Goal: Task Accomplishment & Management: Manage account settings

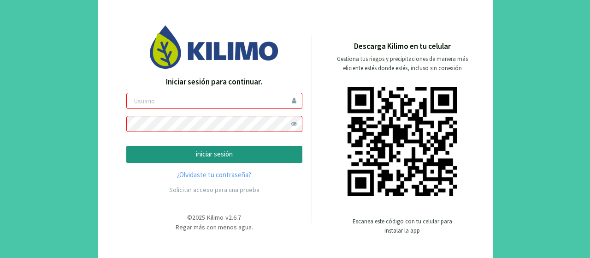
drag, startPoint x: 0, startPoint y: 0, endPoint x: 341, endPoint y: 12, distance: 340.9
click at [341, 12] on div "Iniciar sesión para continuar. iniciar sesión ¿Olvidaste tu contraseña? Solicit…" at bounding box center [295, 129] width 395 height 274
click at [212, 172] on link "¿Olvidaste tu contraseña?" at bounding box center [214, 175] width 176 height 11
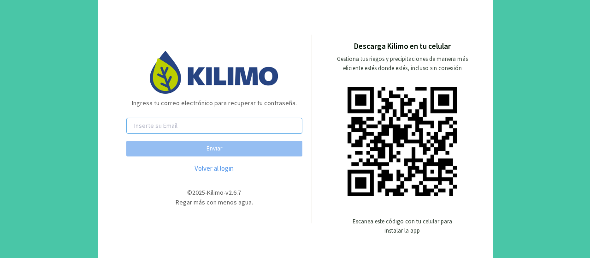
click at [184, 125] on input "email" at bounding box center [214, 126] width 176 height 16
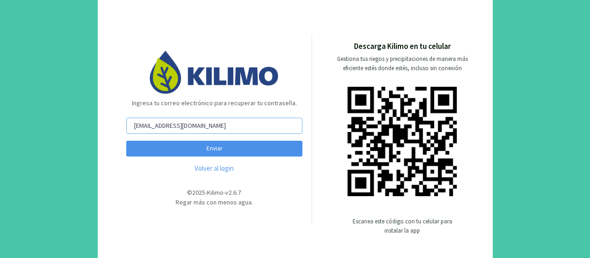
type input "vleiva@vspt.com.ar"
click at [228, 149] on button "Enviar" at bounding box center [214, 149] width 176 height 16
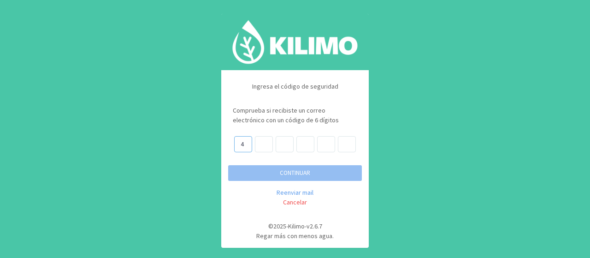
type input "4"
type input "2"
type input "7"
type input "8"
type input "6"
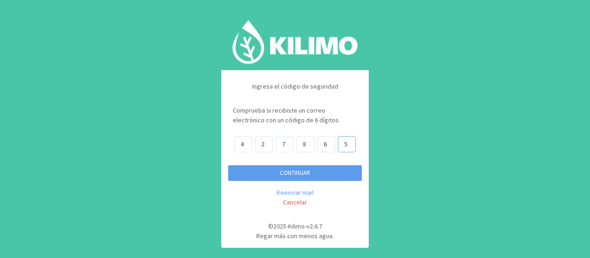
type input "5"
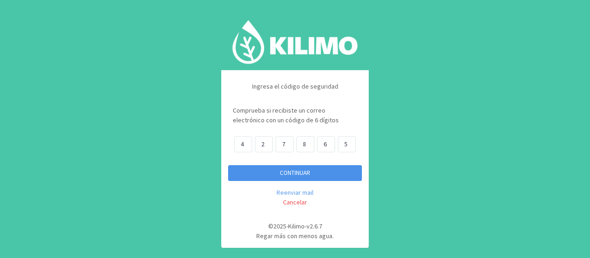
click at [290, 168] on button "CONTINUAR" at bounding box center [295, 173] width 134 height 16
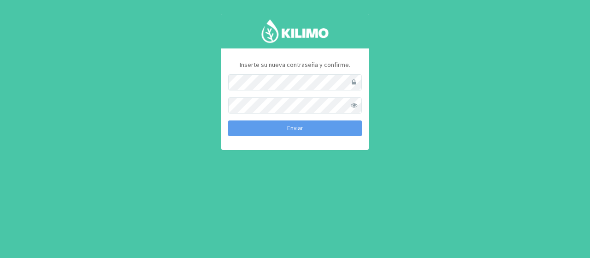
click at [354, 104] on span at bounding box center [354, 105] width 16 height 16
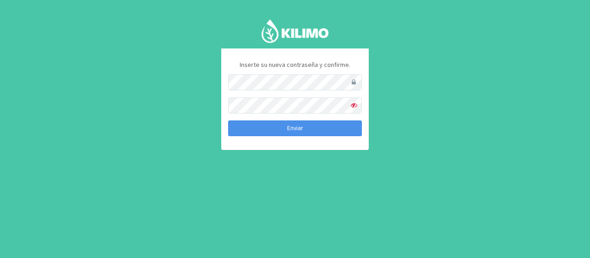
click at [309, 131] on button "Enviar" at bounding box center [295, 128] width 134 height 16
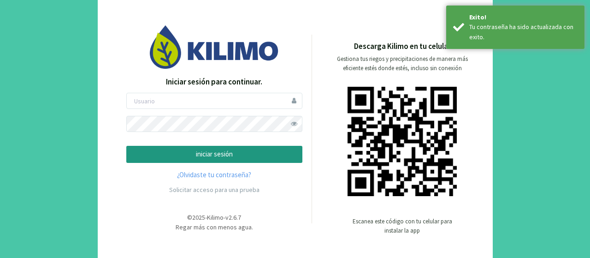
click at [191, 150] on p "iniciar sesión" at bounding box center [214, 154] width 160 height 11
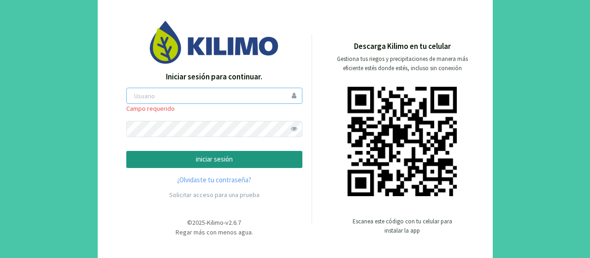
click at [150, 95] on input "email" at bounding box center [214, 96] width 176 height 16
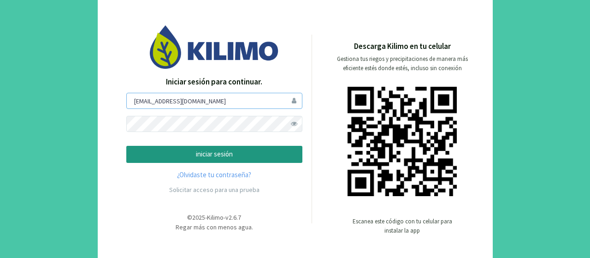
type input "vleiva@vspt.com.ar"
click at [156, 149] on p "iniciar sesión" at bounding box center [214, 154] width 160 height 11
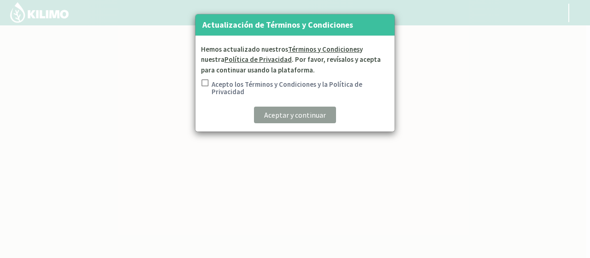
click at [204, 82] on input "Acepto los Términos y Condiciones y la Política de Privacidad" at bounding box center [204, 88] width 9 height 19
click at [204, 80] on input "Acepto los Términos y Condiciones y la Política de Privacidad" at bounding box center [204, 88] width 9 height 19
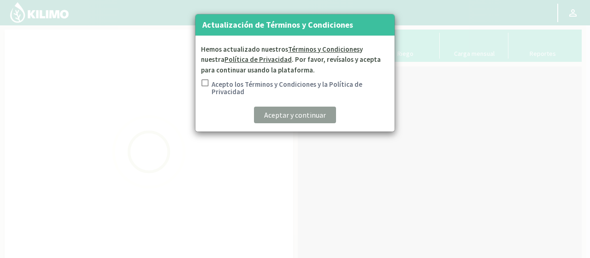
click at [278, 116] on kil-button "Aceptar y continuar" at bounding box center [295, 115] width 82 height 17
click at [204, 83] on input "Acepto los Términos y Condiciones y la Política de Privacidad" at bounding box center [204, 88] width 9 height 19
checkbox input "true"
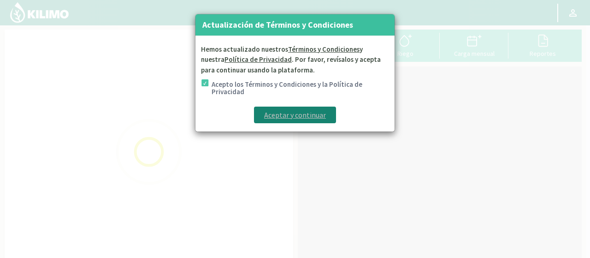
click at [276, 112] on p "Aceptar y continuar" at bounding box center [295, 114] width 62 height 11
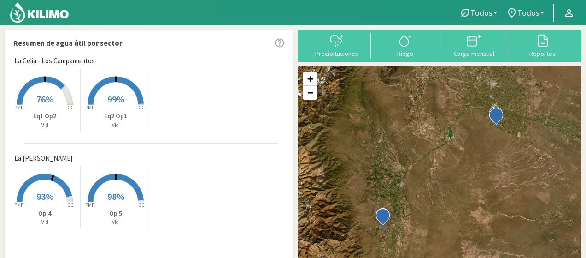
click at [110, 203] on rect at bounding box center [116, 203] width 74 height 74
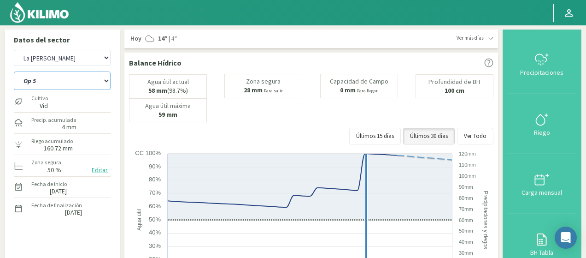
click at [106, 78] on select "Op 4 Op 5" at bounding box center [62, 80] width 97 height 18
select select "0: Object"
click at [14, 71] on select "Op 4 Op 5" at bounding box center [62, 80] width 97 height 18
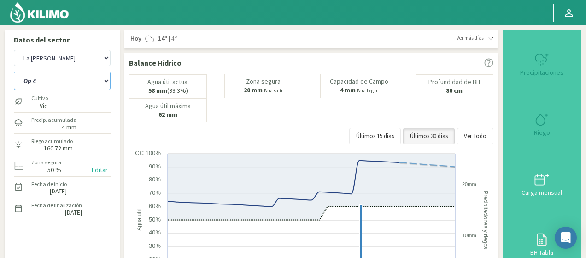
select select "2: Object"
click at [104, 79] on select "Op 4 Op 5" at bounding box center [62, 80] width 97 height 18
click at [14, 71] on select "Op 4 Op 5" at bounding box center [62, 80] width 97 height 18
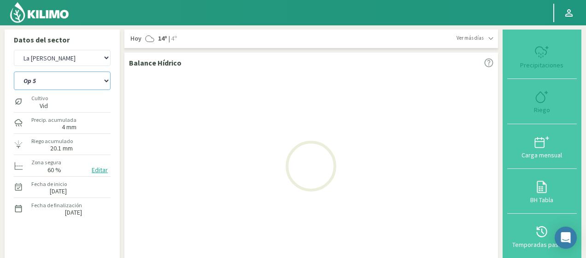
select select "2: Object"
select select "4: Object"
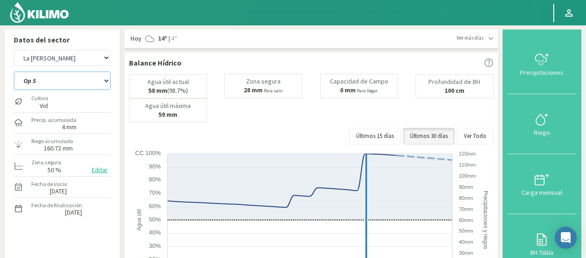
click at [104, 79] on select "Op 4 Op 5" at bounding box center [62, 80] width 97 height 18
click at [14, 71] on select "Op 4 Op 5" at bounding box center [62, 80] width 97 height 18
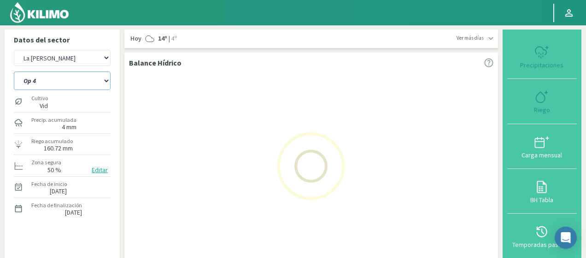
select select "5: Object"
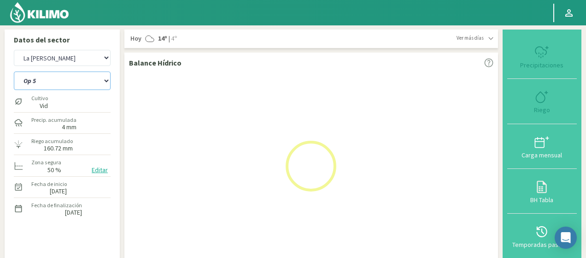
select select "6: Object"
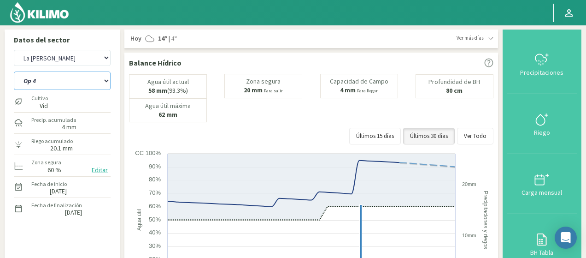
click at [107, 83] on select "Op 4 Op 5" at bounding box center [62, 80] width 97 height 18
click at [14, 71] on select "Op 4 Op 5" at bounding box center [62, 80] width 97 height 18
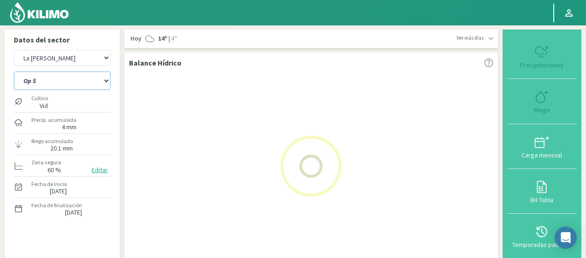
select select "6: Object"
select select "8: Object"
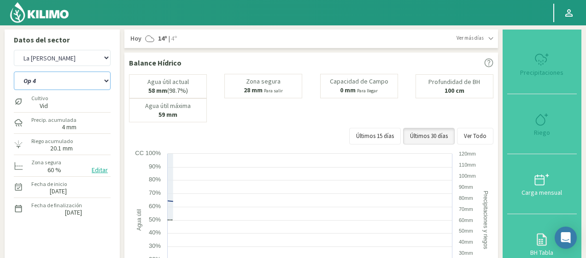
select select "9: Object"
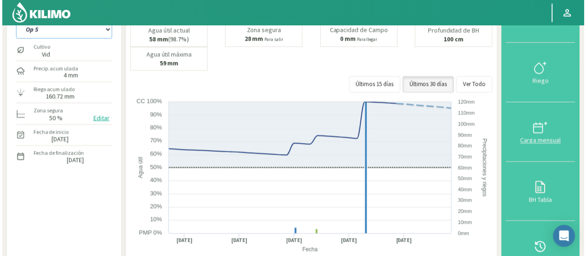
scroll to position [46, 0]
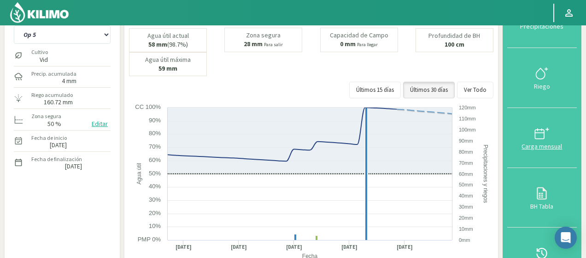
click at [536, 135] on icon at bounding box center [542, 133] width 15 height 15
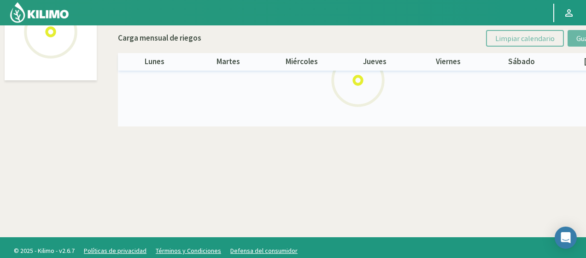
select select "1: Object"
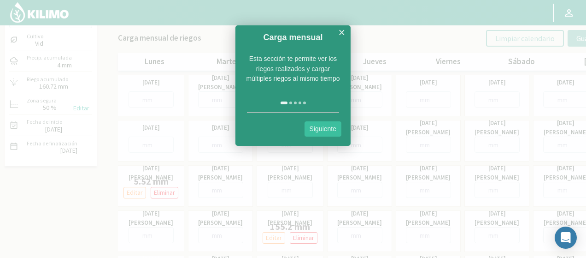
click at [323, 124] on link "Siguiente" at bounding box center [323, 128] width 37 height 15
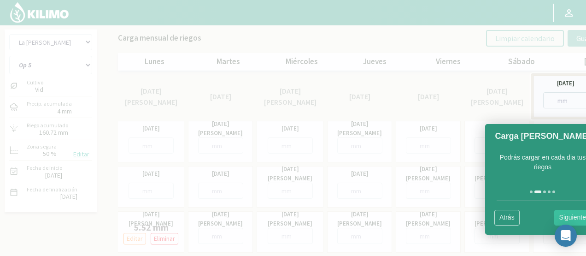
click at [563, 214] on link "Siguiente" at bounding box center [573, 217] width 37 height 15
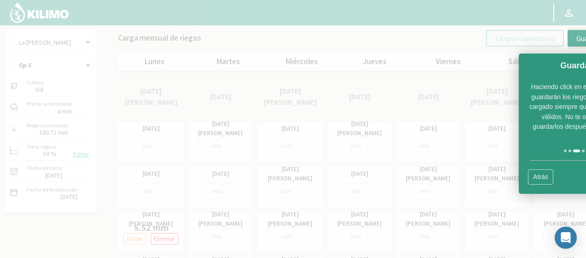
click at [547, 179] on link "Atrás" at bounding box center [540, 176] width 25 height 15
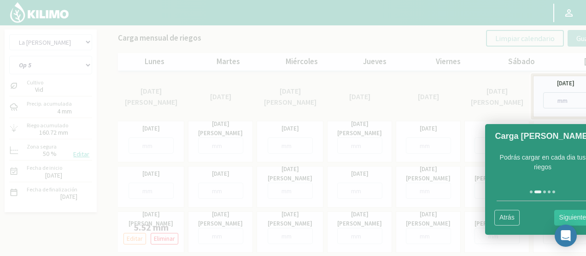
click at [571, 214] on link "Siguiente" at bounding box center [573, 217] width 37 height 15
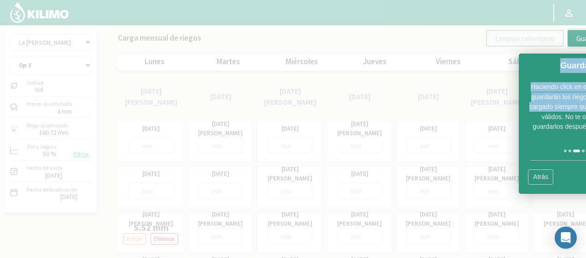
drag, startPoint x: 526, startPoint y: 116, endPoint x: 468, endPoint y: 105, distance: 59.2
click at [492, 114] on body "Principal Perfil Perfil Salir La Celia - Altamira La Celia - Los Campamentos Op…" at bounding box center [293, 129] width 586 height 258
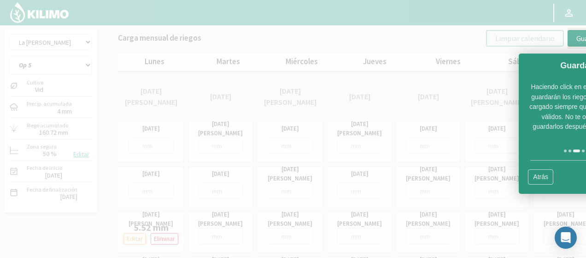
click at [542, 178] on link "Atrás" at bounding box center [540, 176] width 25 height 15
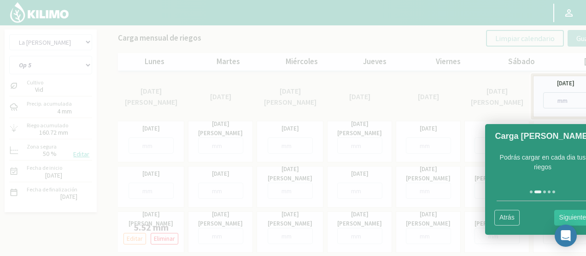
click at [506, 215] on link "Atrás" at bounding box center [507, 217] width 25 height 15
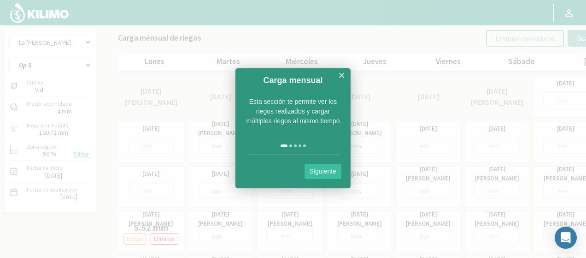
click at [340, 73] on link "×" at bounding box center [341, 76] width 7 height 12
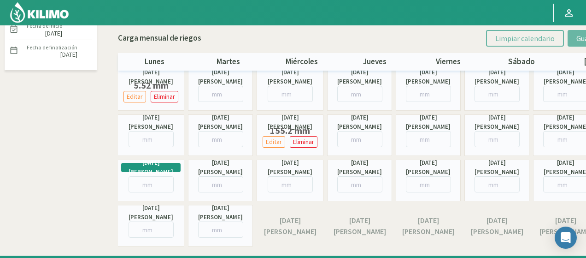
scroll to position [121, 0]
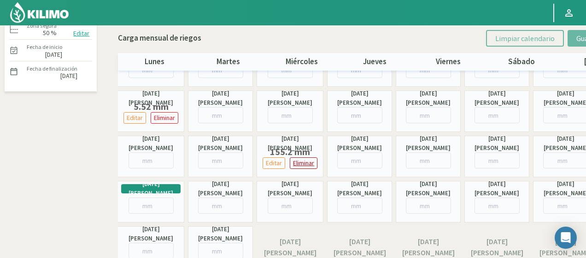
click at [303, 163] on p "Eliminar" at bounding box center [303, 163] width 21 height 11
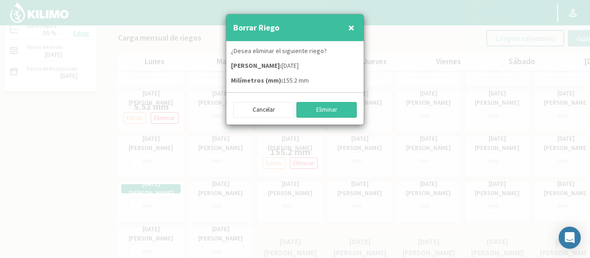
click at [317, 109] on button "Eliminar" at bounding box center [326, 110] width 61 height 16
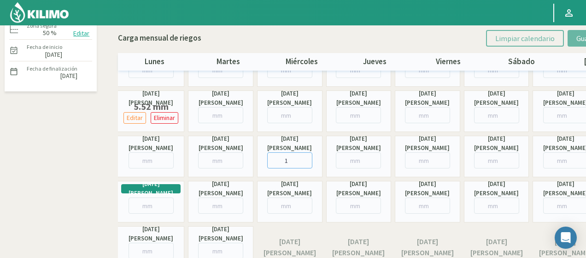
type input "1"
click at [308, 156] on input "1" at bounding box center [289, 160] width 45 height 16
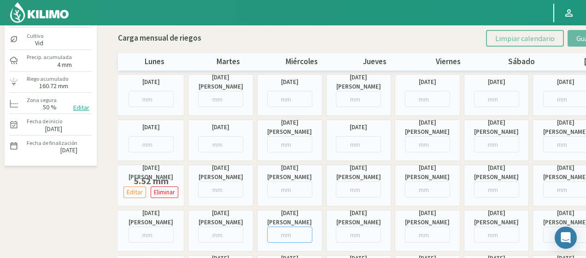
scroll to position [0, 0]
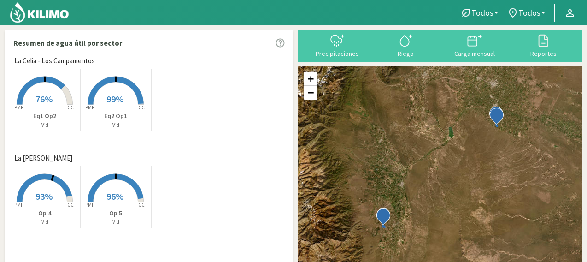
click at [117, 176] on icon at bounding box center [116, 188] width 56 height 28
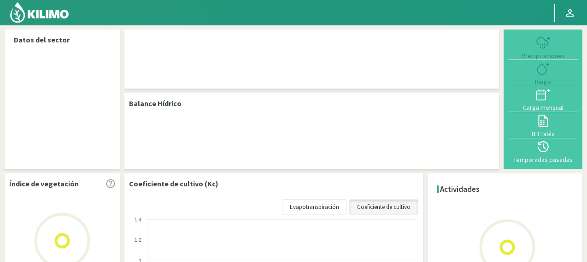
select select "1: Object"
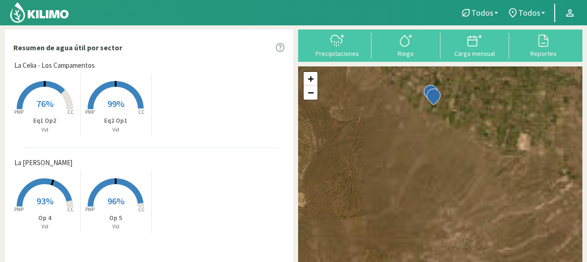
drag, startPoint x: 520, startPoint y: 128, endPoint x: 380, endPoint y: 243, distance: 180.5
click at [380, 243] on div "+ − Leaflet | © Esri" at bounding box center [440, 177] width 284 height 223
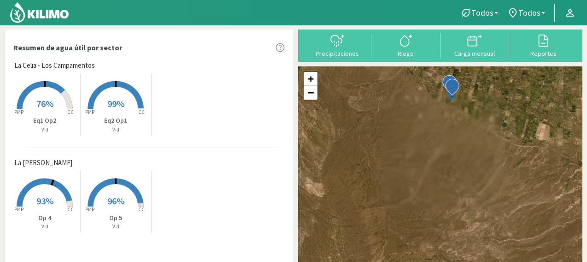
drag, startPoint x: 402, startPoint y: 163, endPoint x: 462, endPoint y: 115, distance: 77.1
click at [460, 116] on div "+ − Leaflet | © Esri" at bounding box center [440, 177] width 284 height 223
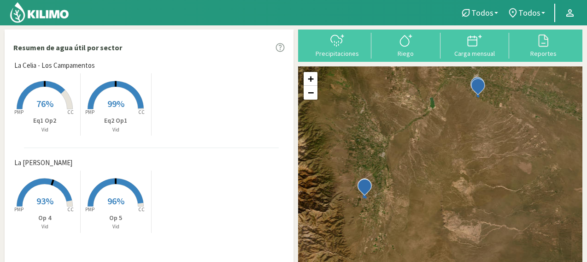
drag, startPoint x: 369, startPoint y: 194, endPoint x: 396, endPoint y: 173, distance: 34.2
click at [396, 173] on div "+ − Leaflet | © Esri" at bounding box center [440, 177] width 284 height 223
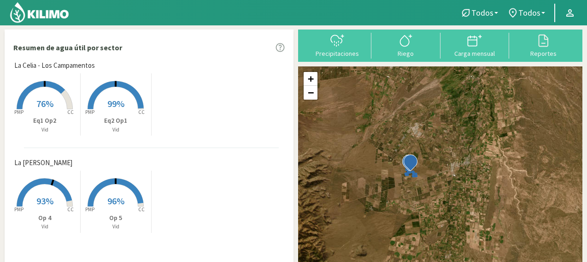
drag, startPoint x: 376, startPoint y: 190, endPoint x: 463, endPoint y: 198, distance: 87.0
click at [463, 198] on div "+ − Leaflet | © Esri" at bounding box center [440, 177] width 284 height 223
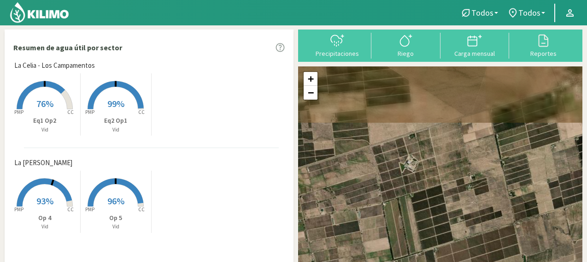
drag, startPoint x: 393, startPoint y: 147, endPoint x: 413, endPoint y: 243, distance: 97.9
click at [413, 243] on div "+ − Leaflet | © Esri" at bounding box center [440, 177] width 284 height 223
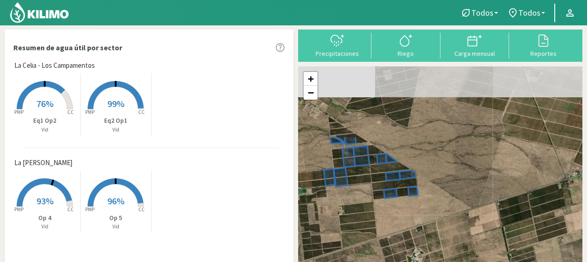
drag, startPoint x: 384, startPoint y: 167, endPoint x: 392, endPoint y: 263, distance: 96.3
click at [392, 261] on html "Todos Todos Vid Todos Todos La Celia - Altamira La [PERSON_NAME] - Los Campamen…" at bounding box center [293, 131] width 587 height 262
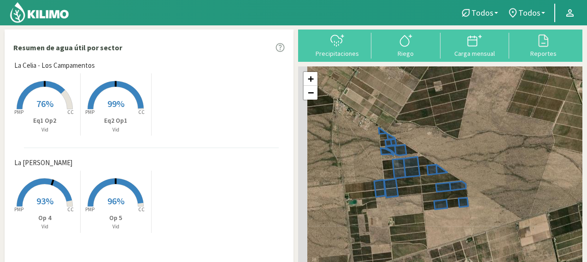
drag, startPoint x: 364, startPoint y: 226, endPoint x: 417, endPoint y: 237, distance: 53.8
click at [417, 237] on div "+ − Leaflet | © Esri" at bounding box center [440, 177] width 284 height 223
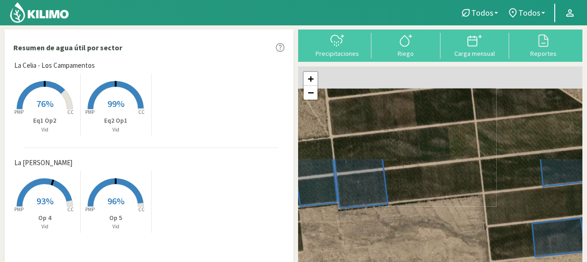
drag, startPoint x: 422, startPoint y: 151, endPoint x: 406, endPoint y: 276, distance: 125.6
click at [406, 261] on html "Todos Todos Vid Todos Todos La Celia - Altamira La [PERSON_NAME] - Los Campamen…" at bounding box center [293, 131] width 587 height 262
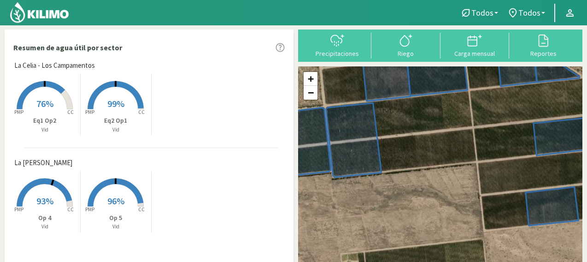
drag, startPoint x: 419, startPoint y: 204, endPoint x: 414, endPoint y: 173, distance: 31.8
click at [414, 173] on div "+ − Leaflet | © Esri" at bounding box center [440, 177] width 284 height 223
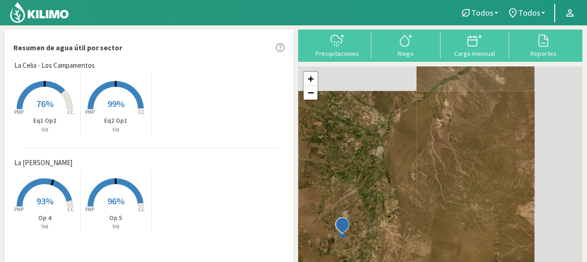
drag, startPoint x: 490, startPoint y: 162, endPoint x: 373, endPoint y: 225, distance: 132.9
click at [373, 225] on div "+ − Leaflet | © Esri" at bounding box center [440, 177] width 284 height 223
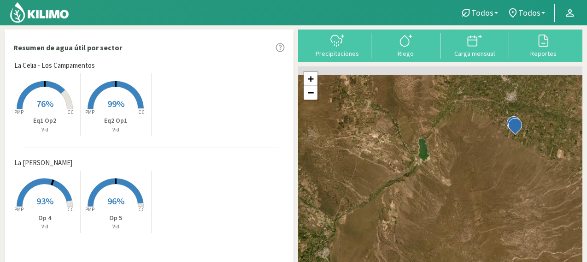
drag, startPoint x: 500, startPoint y: 165, endPoint x: 450, endPoint y: 266, distance: 112.8
click at [450, 261] on html "Todos Todos Vid Todos Todos La Celia - Altamira La [PERSON_NAME] - Los Campamen…" at bounding box center [293, 131] width 587 height 262
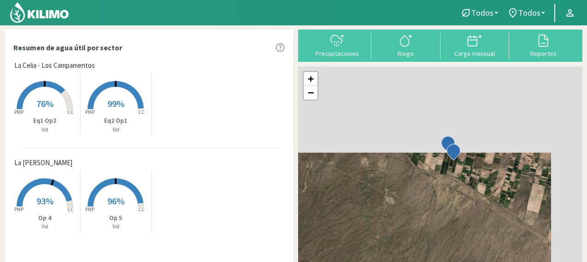
drag, startPoint x: 520, startPoint y: 148, endPoint x: 450, endPoint y: 276, distance: 145.7
click at [450, 261] on html "Todos Todos Vid Todos Todos La Celia - Altamira La [PERSON_NAME] - Los Campamen…" at bounding box center [293, 131] width 587 height 262
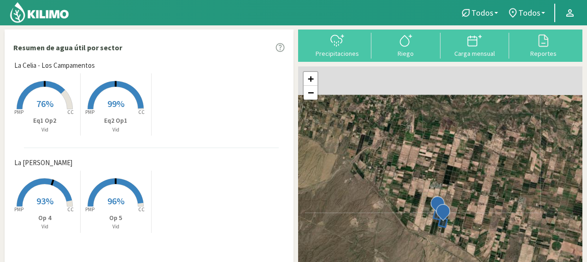
drag, startPoint x: 466, startPoint y: 191, endPoint x: 456, endPoint y: 255, distance: 64.4
click at [456, 255] on div "+ − Leaflet | © Esri" at bounding box center [440, 177] width 284 height 223
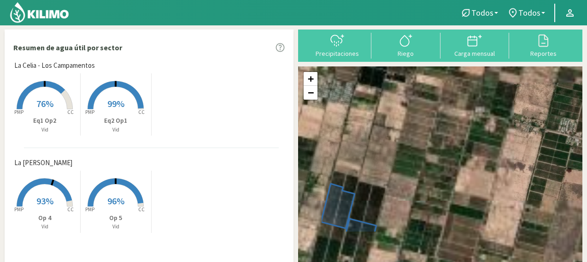
drag, startPoint x: 442, startPoint y: 220, endPoint x: 497, endPoint y: 137, distance: 99.1
click at [497, 137] on div "+ − Leaflet | © Esri" at bounding box center [440, 177] width 284 height 223
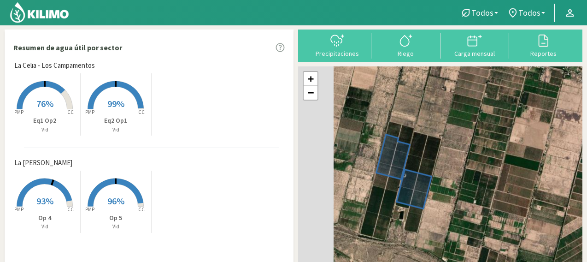
drag, startPoint x: 419, startPoint y: 181, endPoint x: 474, endPoint y: 133, distance: 72.6
click at [474, 133] on div "+ − Leaflet | © Esri" at bounding box center [440, 177] width 284 height 223
